Goal: Information Seeking & Learning: Learn about a topic

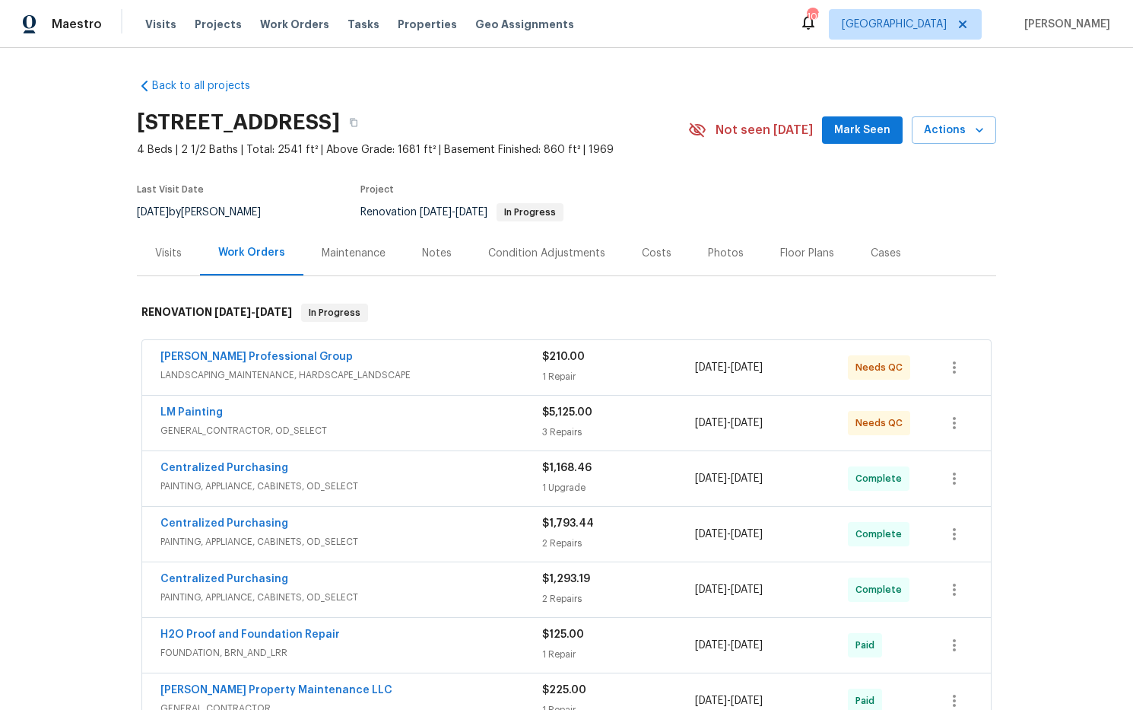
click at [651, 252] on div "Costs" at bounding box center [657, 253] width 30 height 15
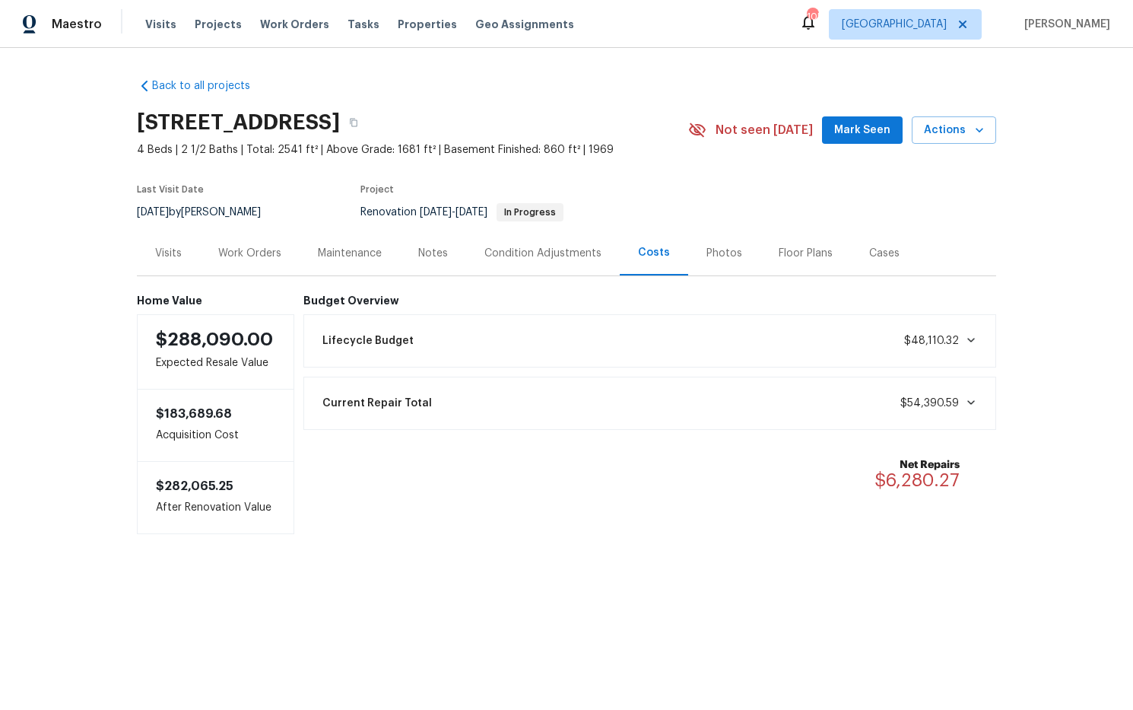
click at [966, 400] on icon at bounding box center [971, 402] width 12 height 12
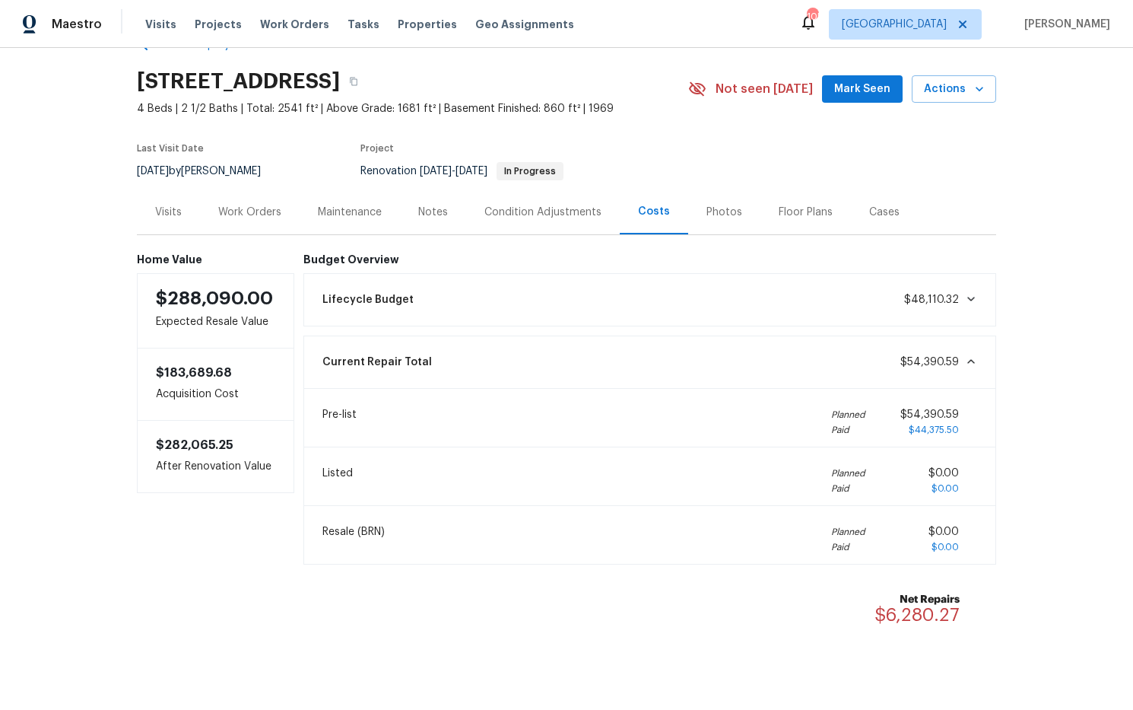
scroll to position [30, 0]
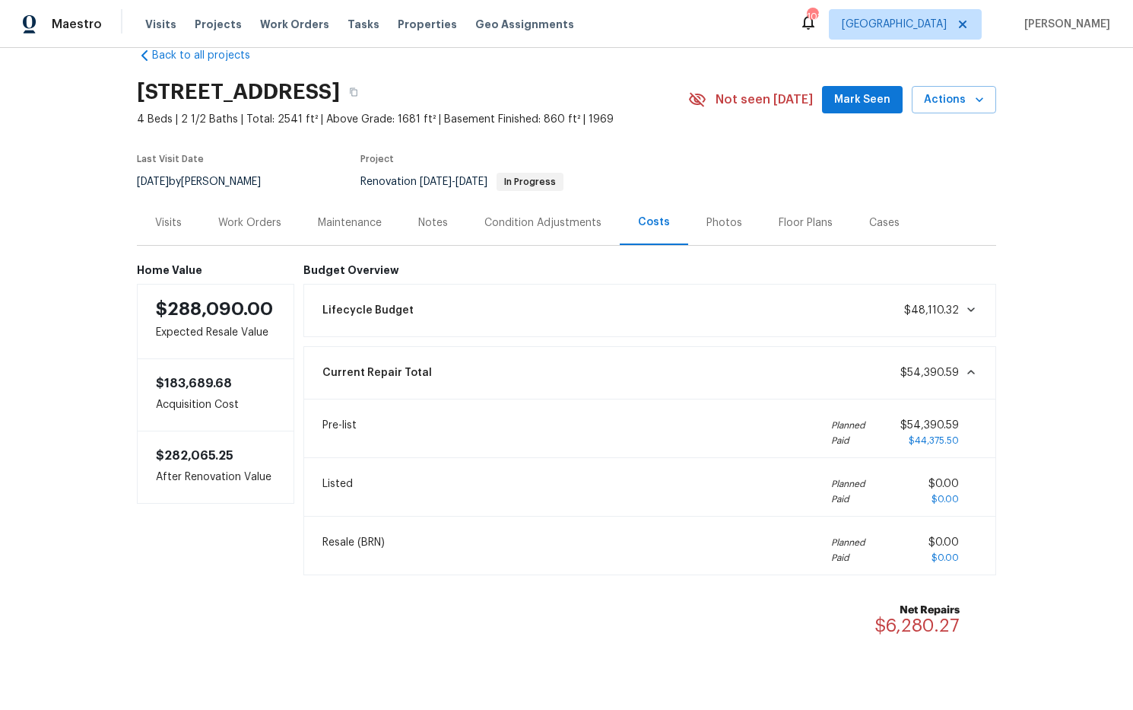
click at [431, 221] on div "Notes" at bounding box center [433, 222] width 30 height 15
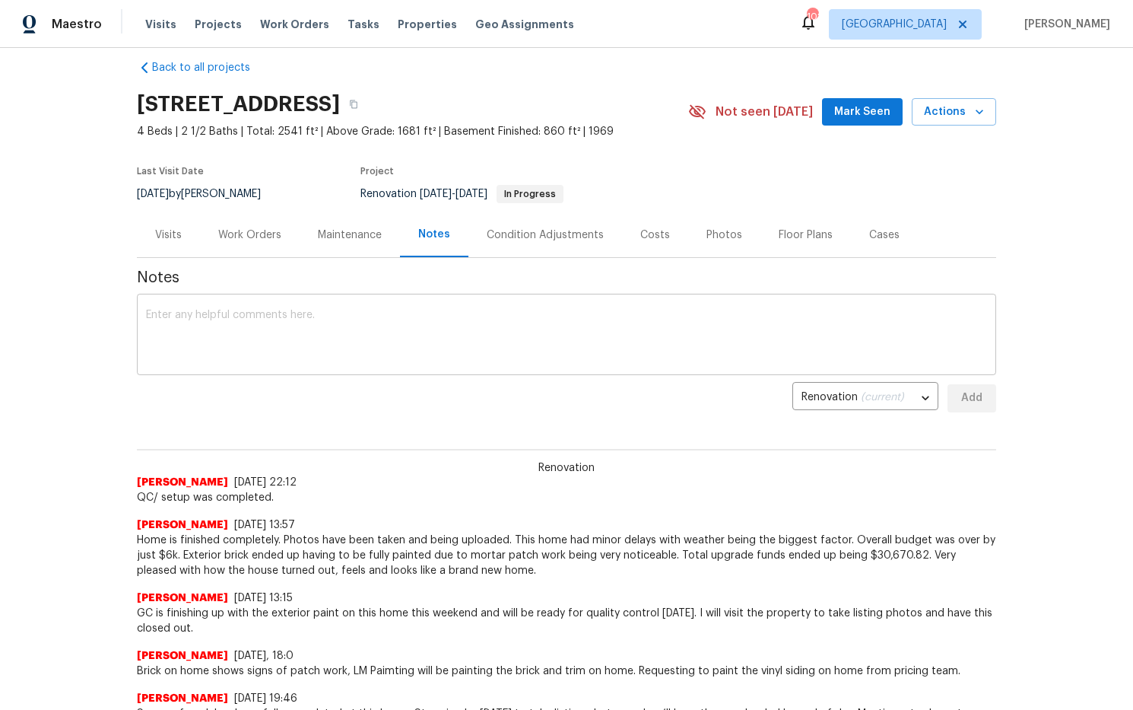
scroll to position [9, 0]
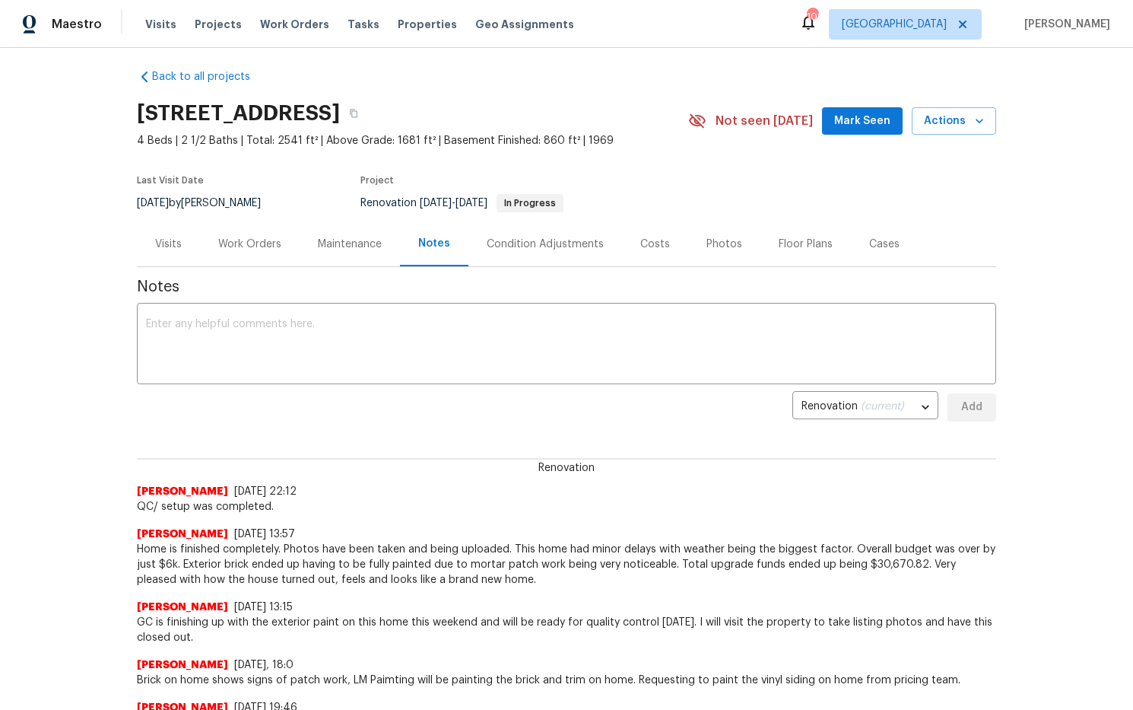
click at [264, 244] on div "Work Orders" at bounding box center [249, 244] width 63 height 15
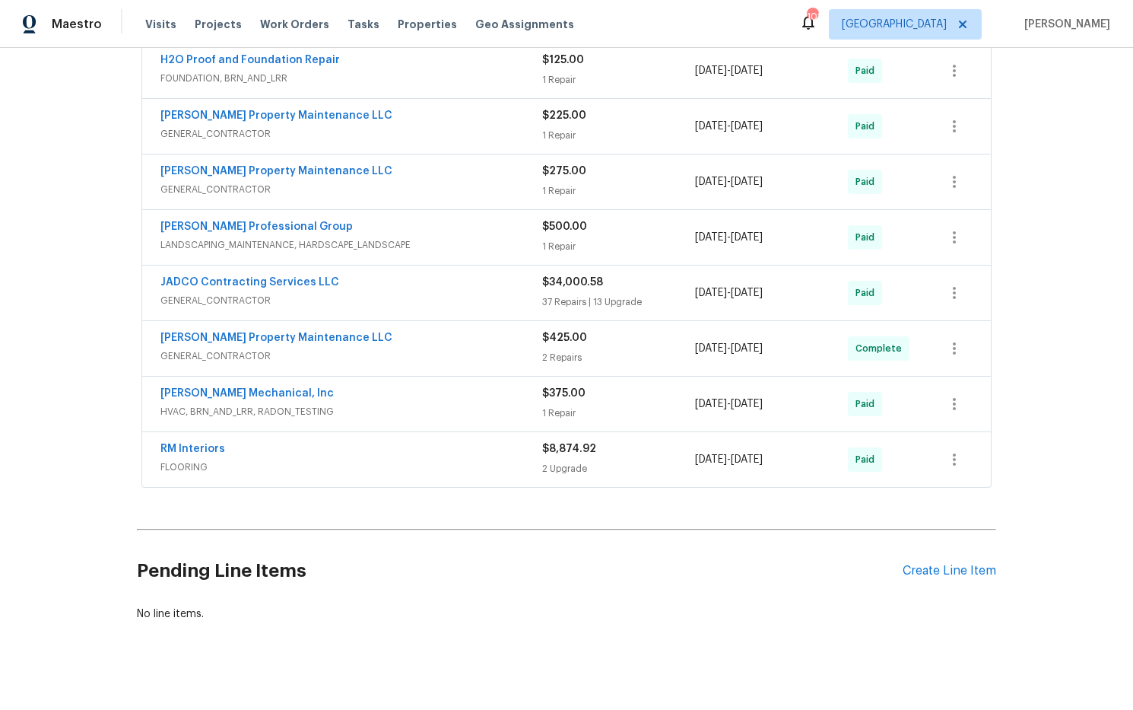
scroll to position [576, 0]
click at [247, 282] on link "JADCO Contracting Services LLC" at bounding box center [249, 280] width 179 height 11
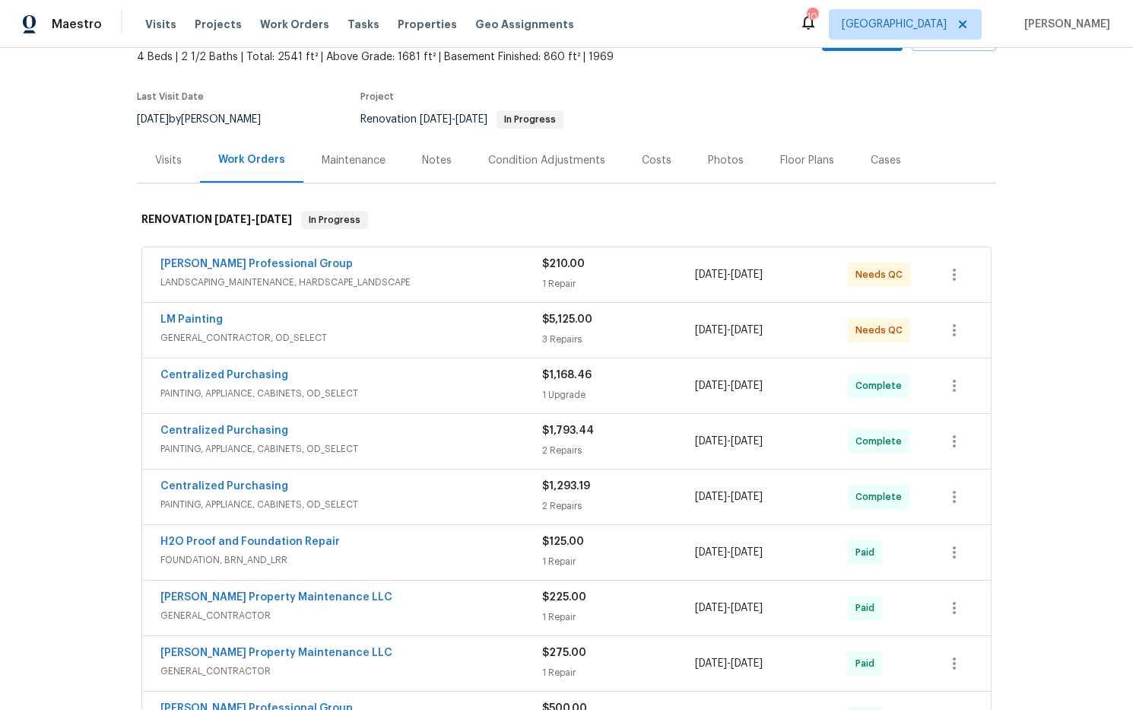
scroll to position [0, 0]
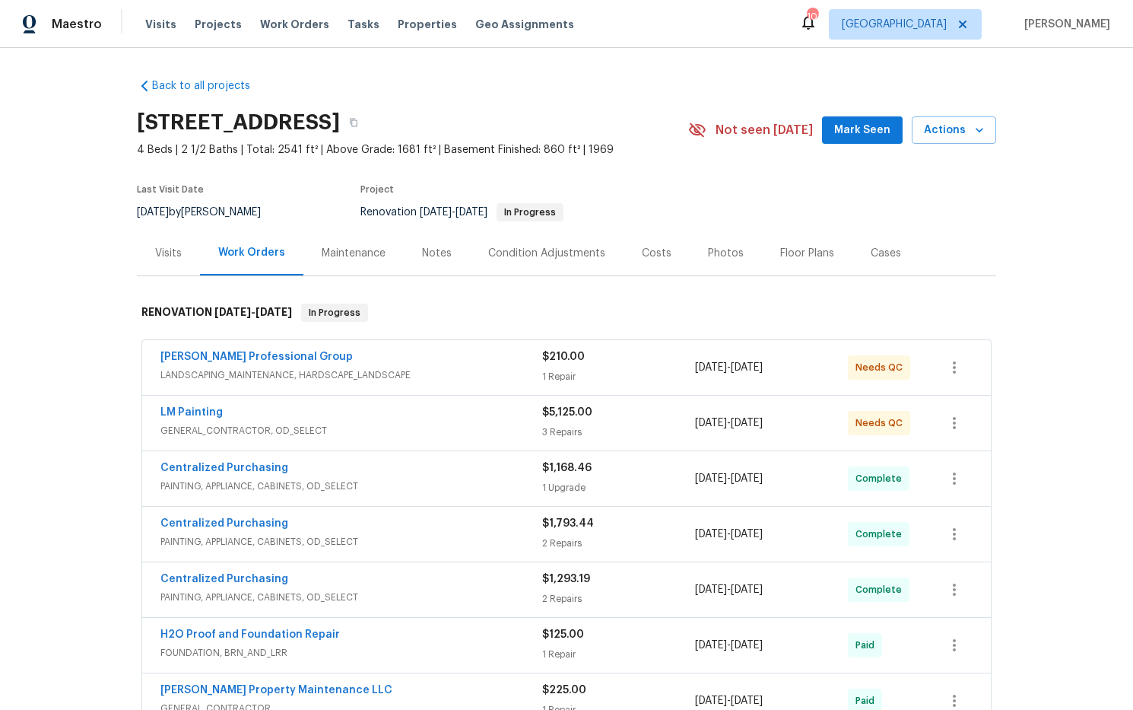
click at [622, 110] on div "[STREET_ADDRESS]" at bounding box center [412, 123] width 551 height 40
drag, startPoint x: 561, startPoint y: 123, endPoint x: 528, endPoint y: 116, distance: 34.3
click at [358, 122] on icon "button" at bounding box center [353, 122] width 9 height 9
click at [648, 248] on div "Costs" at bounding box center [657, 253] width 30 height 15
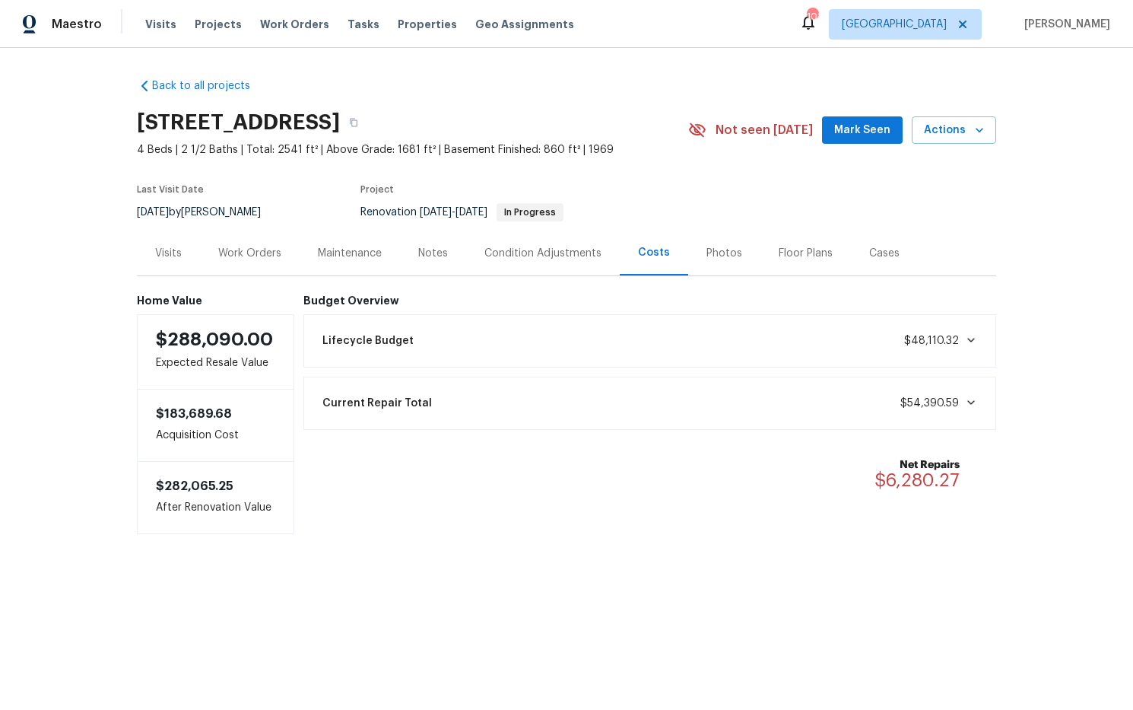
click at [971, 403] on icon at bounding box center [971, 402] width 8 height 5
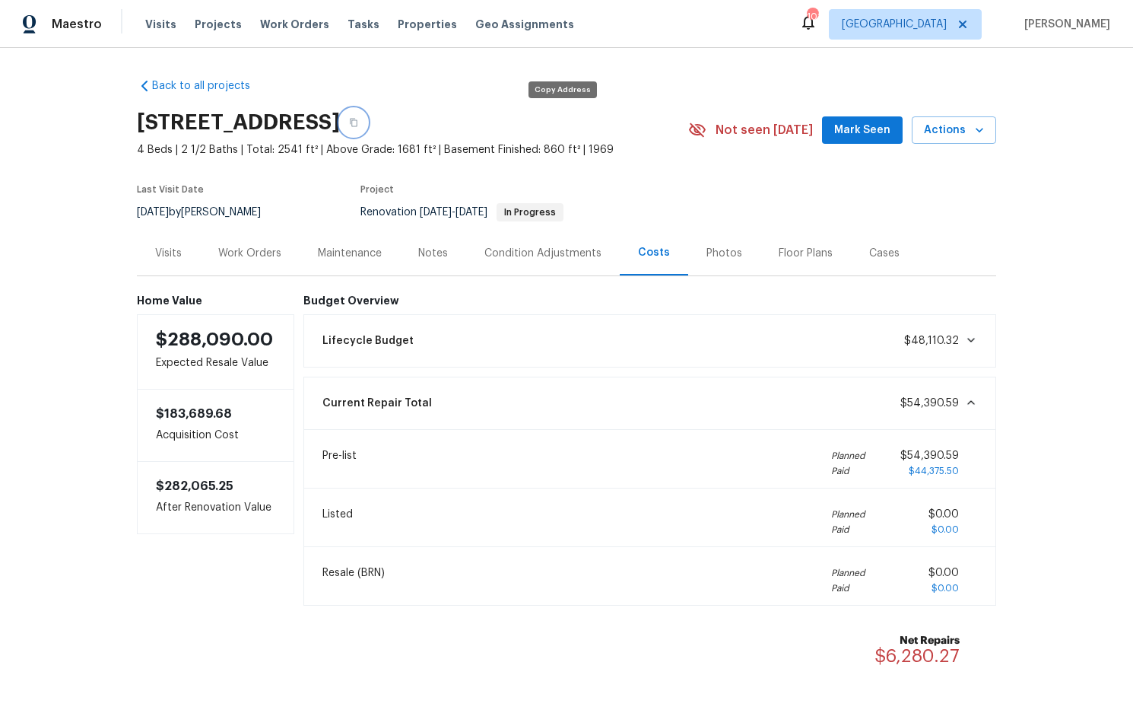
drag, startPoint x: 563, startPoint y: 126, endPoint x: 535, endPoint y: 125, distance: 27.4
click at [358, 126] on icon "button" at bounding box center [353, 122] width 9 height 9
